Goal: Use online tool/utility: Utilize a website feature to perform a specific function

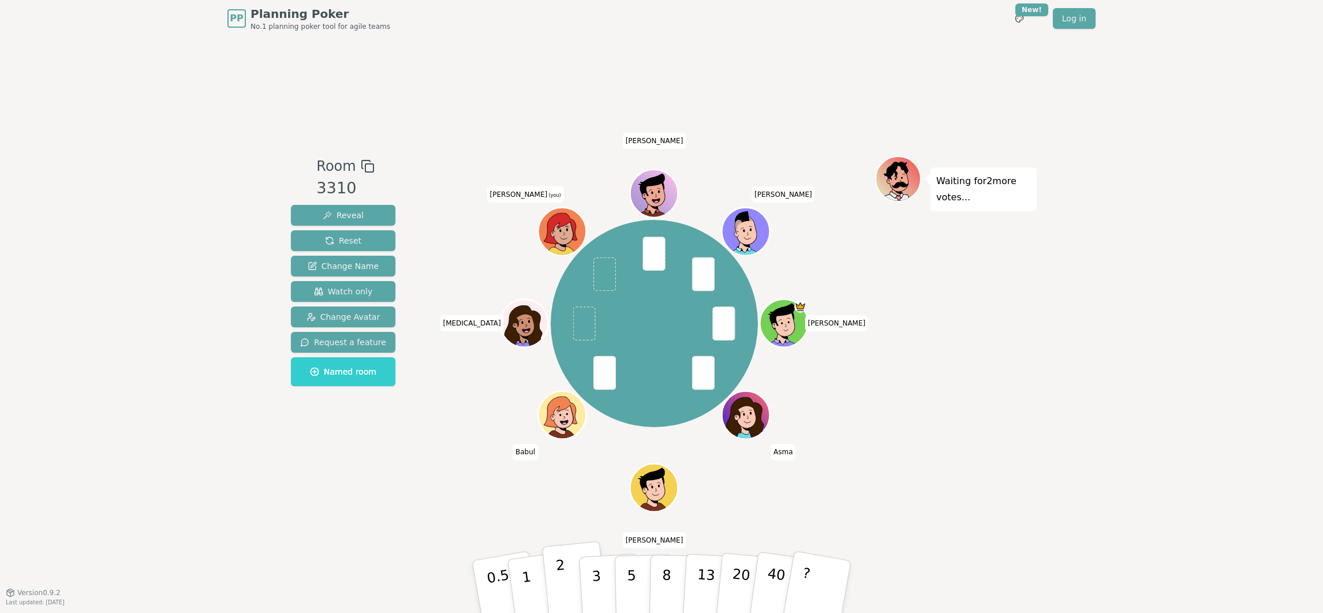
click at [564, 580] on button "2" at bounding box center [575, 588] width 66 height 92
click at [586, 578] on button "3" at bounding box center [610, 587] width 63 height 90
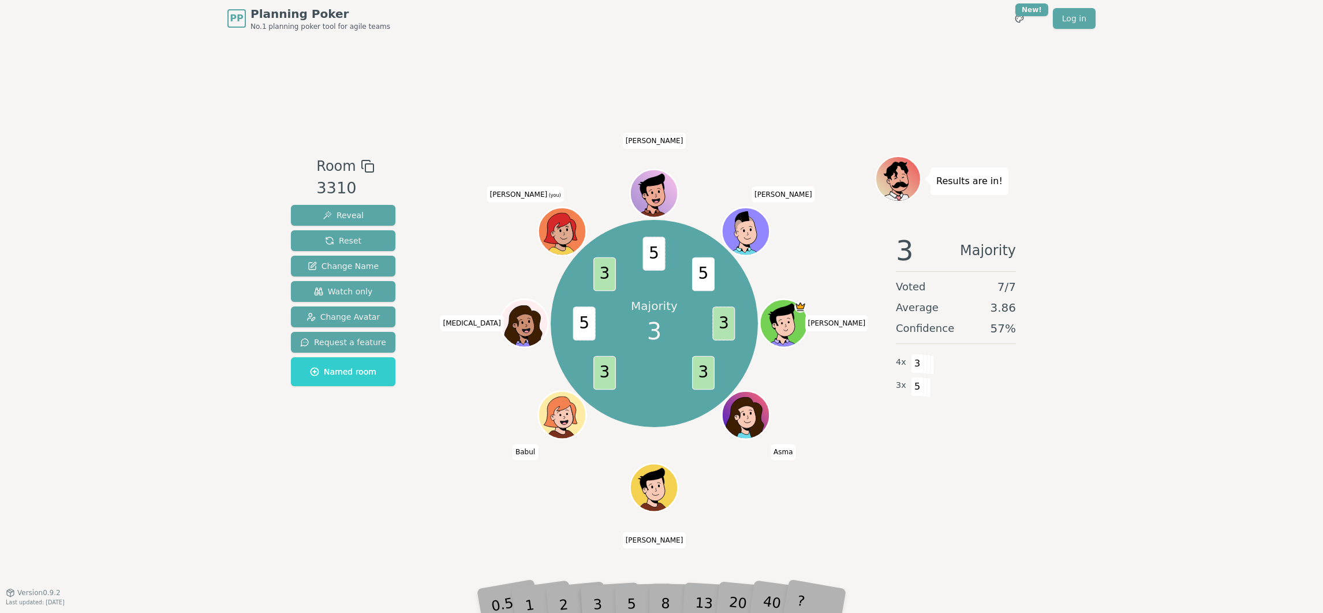
click at [252, 533] on div "PP Planning Poker No.1 planning poker tool for agile teams Toggle theme New! Lo…" at bounding box center [661, 306] width 1323 height 613
